Goal: Task Accomplishment & Management: Manage account settings

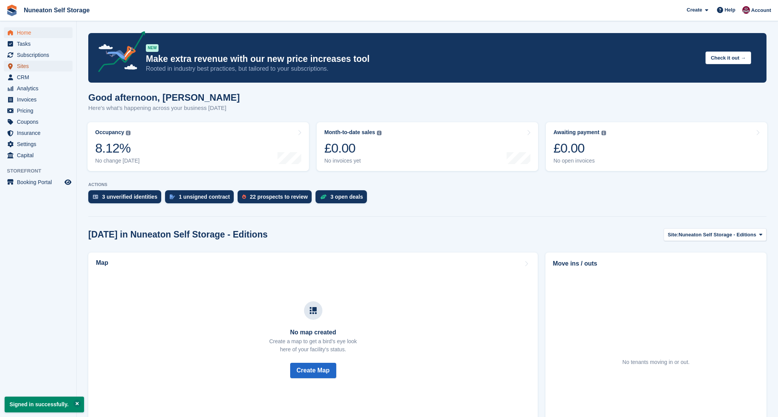
click at [29, 67] on span "Sites" at bounding box center [40, 66] width 46 height 11
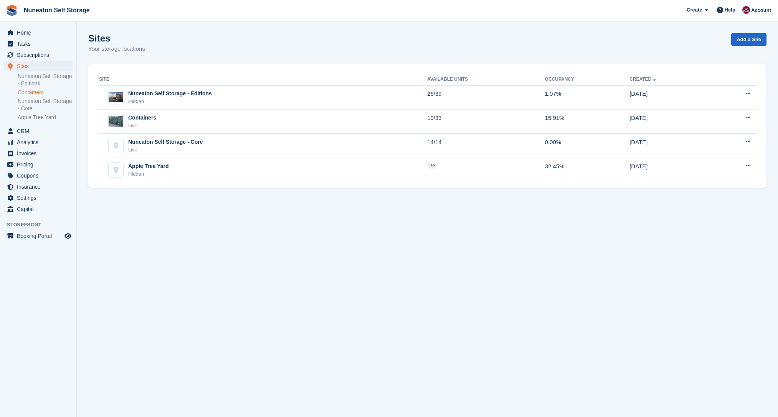
click at [37, 93] on link "Containers" at bounding box center [45, 92] width 55 height 7
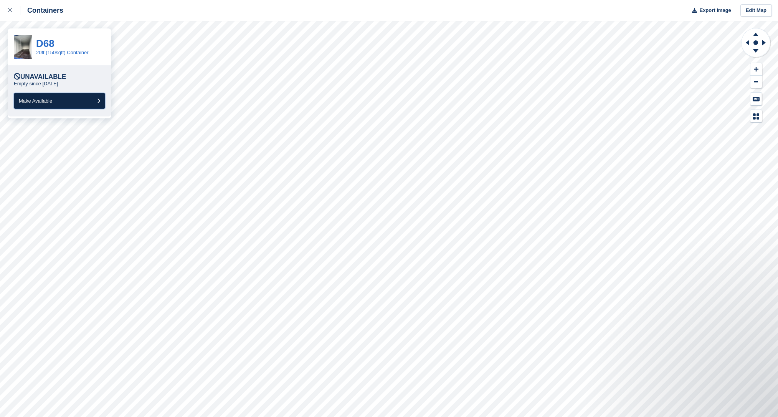
click at [44, 107] on button "Make Available" at bounding box center [59, 101] width 91 height 16
click at [43, 99] on span "Make Available" at bounding box center [35, 101] width 33 height 6
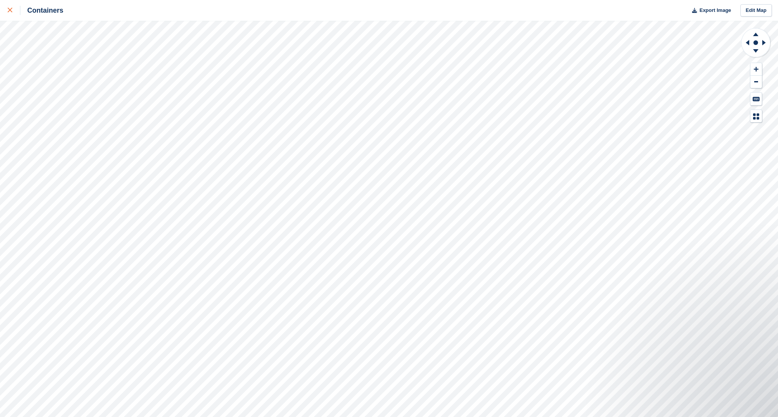
click at [18, 10] on div at bounding box center [14, 10] width 13 height 9
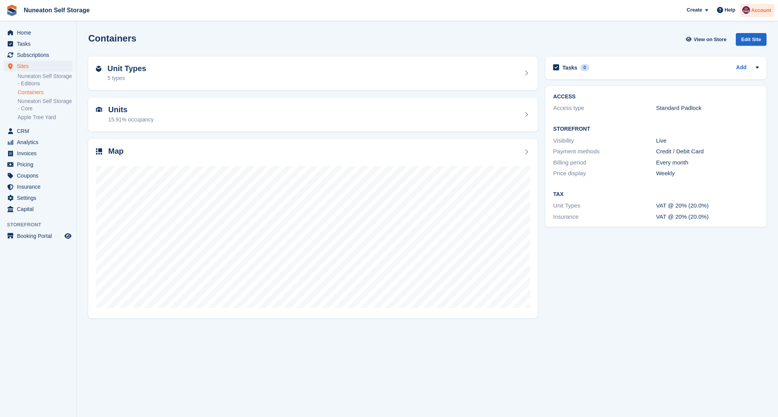
click at [768, 12] on span "Account" at bounding box center [761, 11] width 20 height 8
click at [705, 81] on div "Logout" at bounding box center [701, 78] width 18 height 8
